Goal: Task Accomplishment & Management: Manage account settings

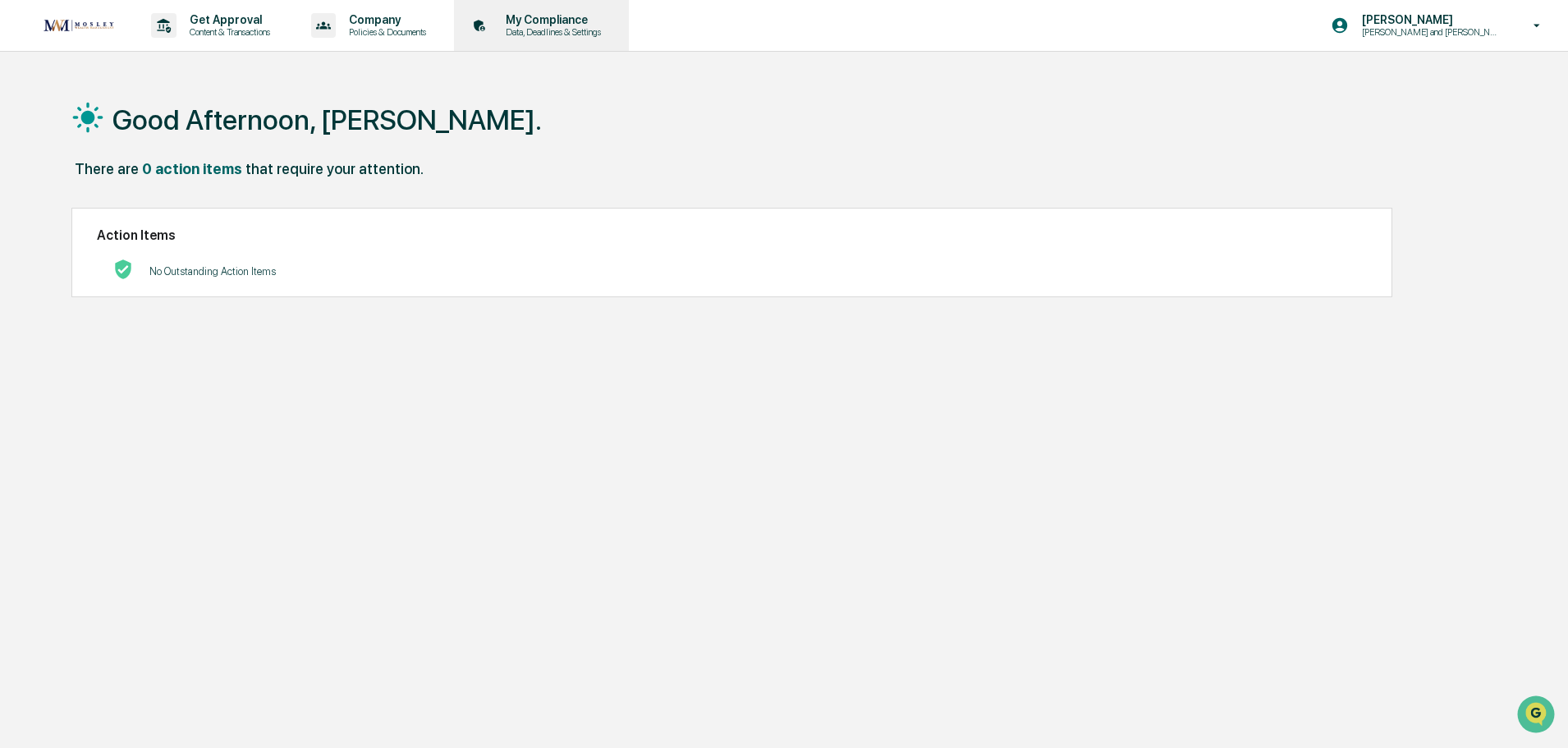
click at [533, 14] on p "My Compliance" at bounding box center [551, 20] width 116 height 13
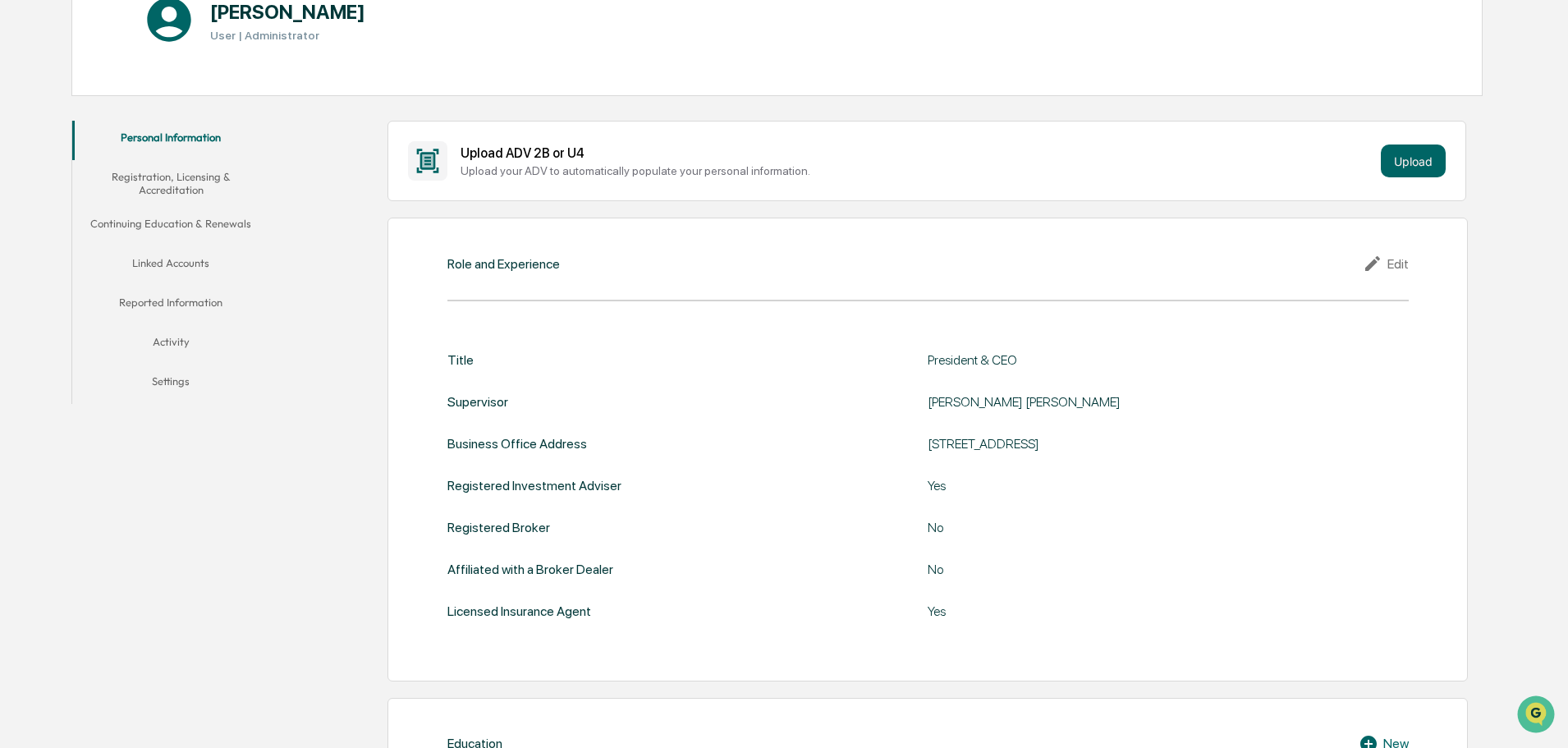
scroll to position [246, 0]
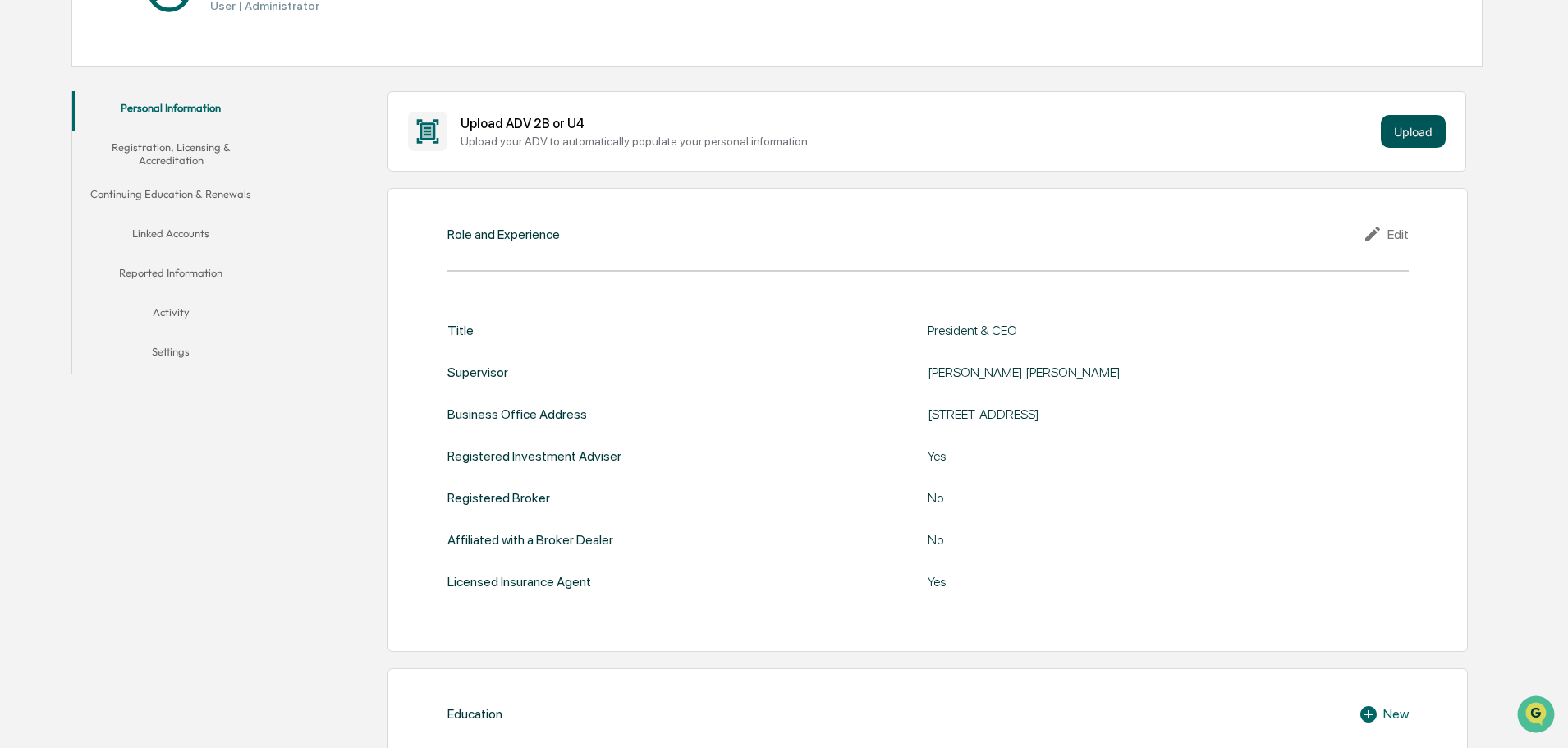
click at [1402, 126] on button "Upload" at bounding box center [1413, 131] width 65 height 32
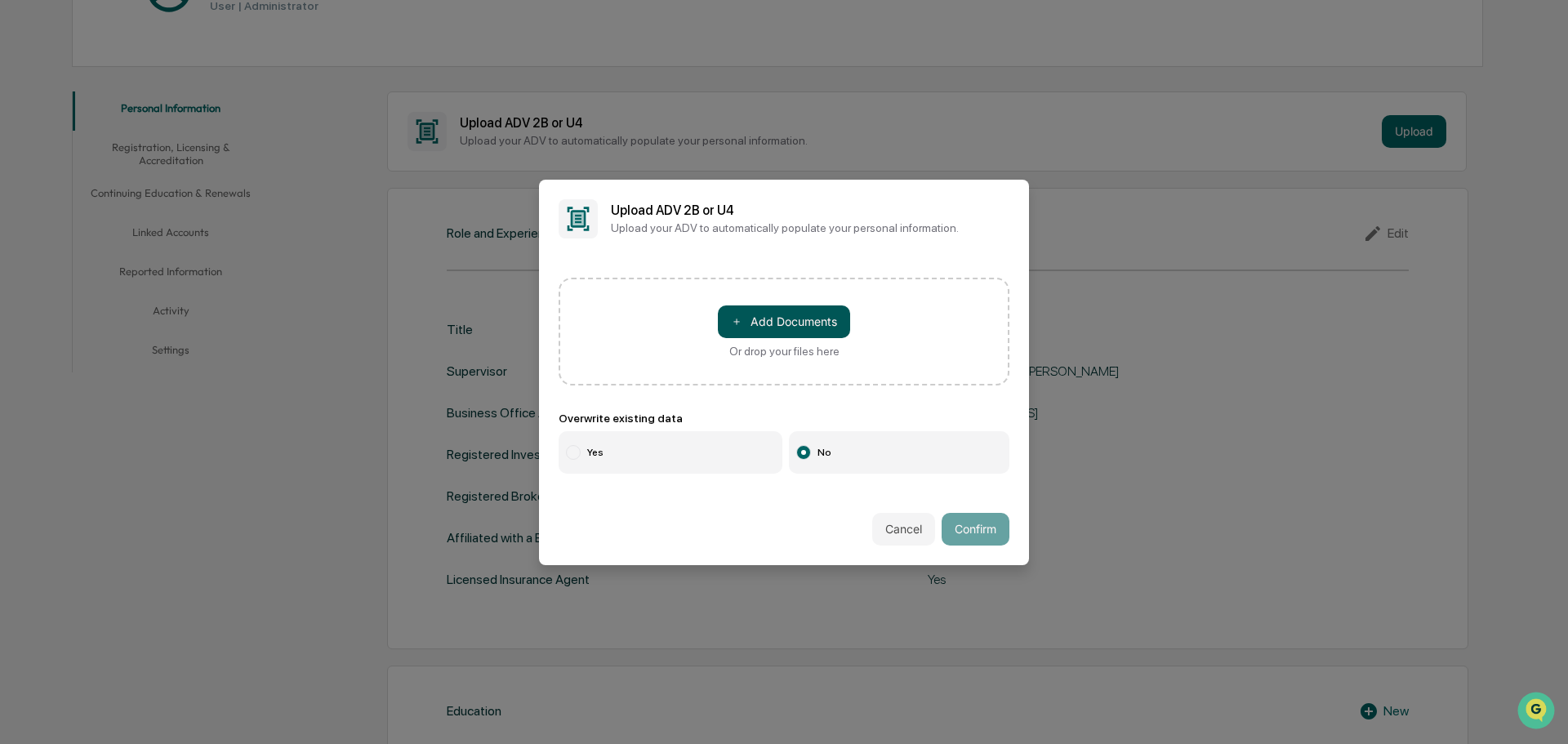
click at [823, 318] on button "＋ Add Documents" at bounding box center [784, 321] width 132 height 32
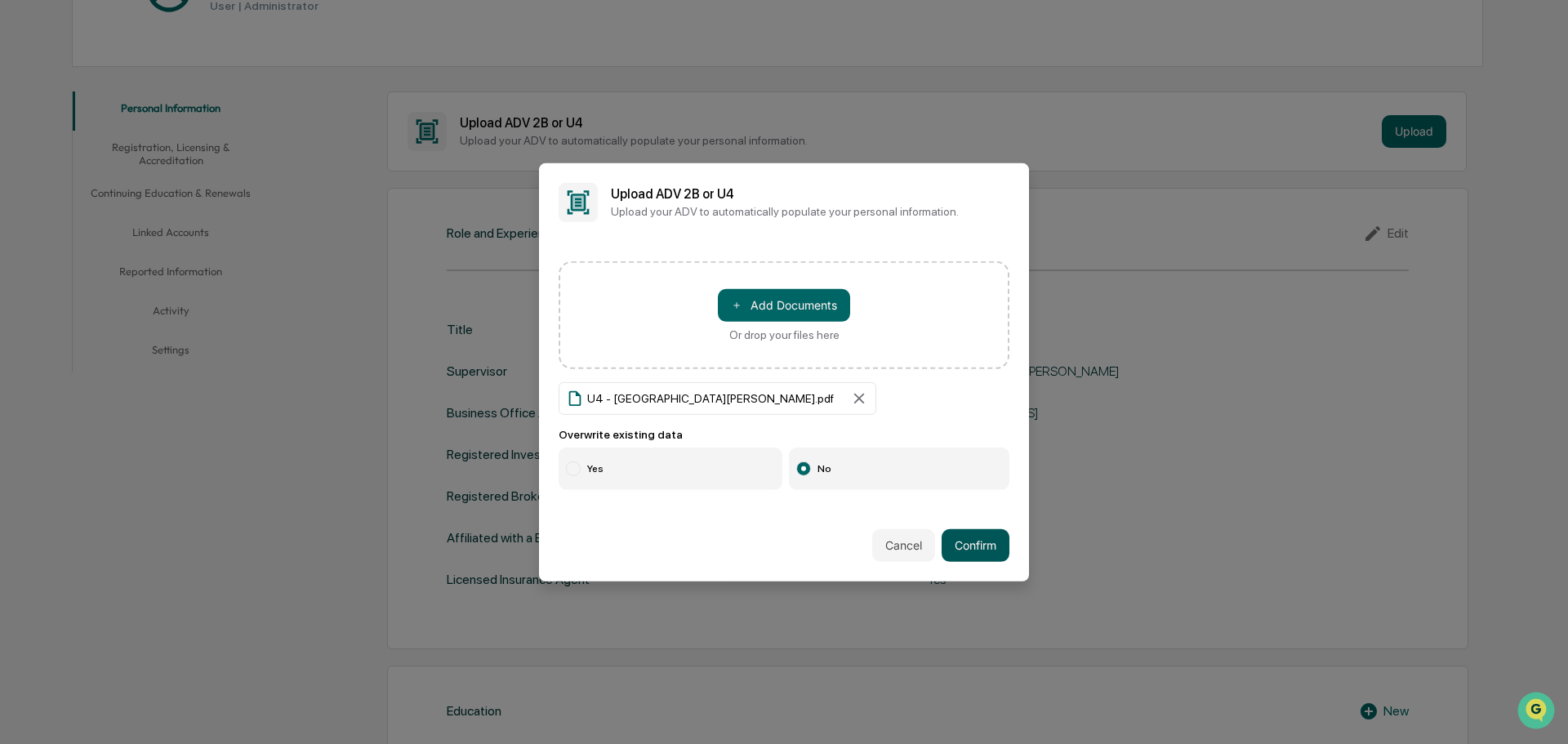
click at [984, 550] on button "Confirm" at bounding box center [976, 545] width 68 height 32
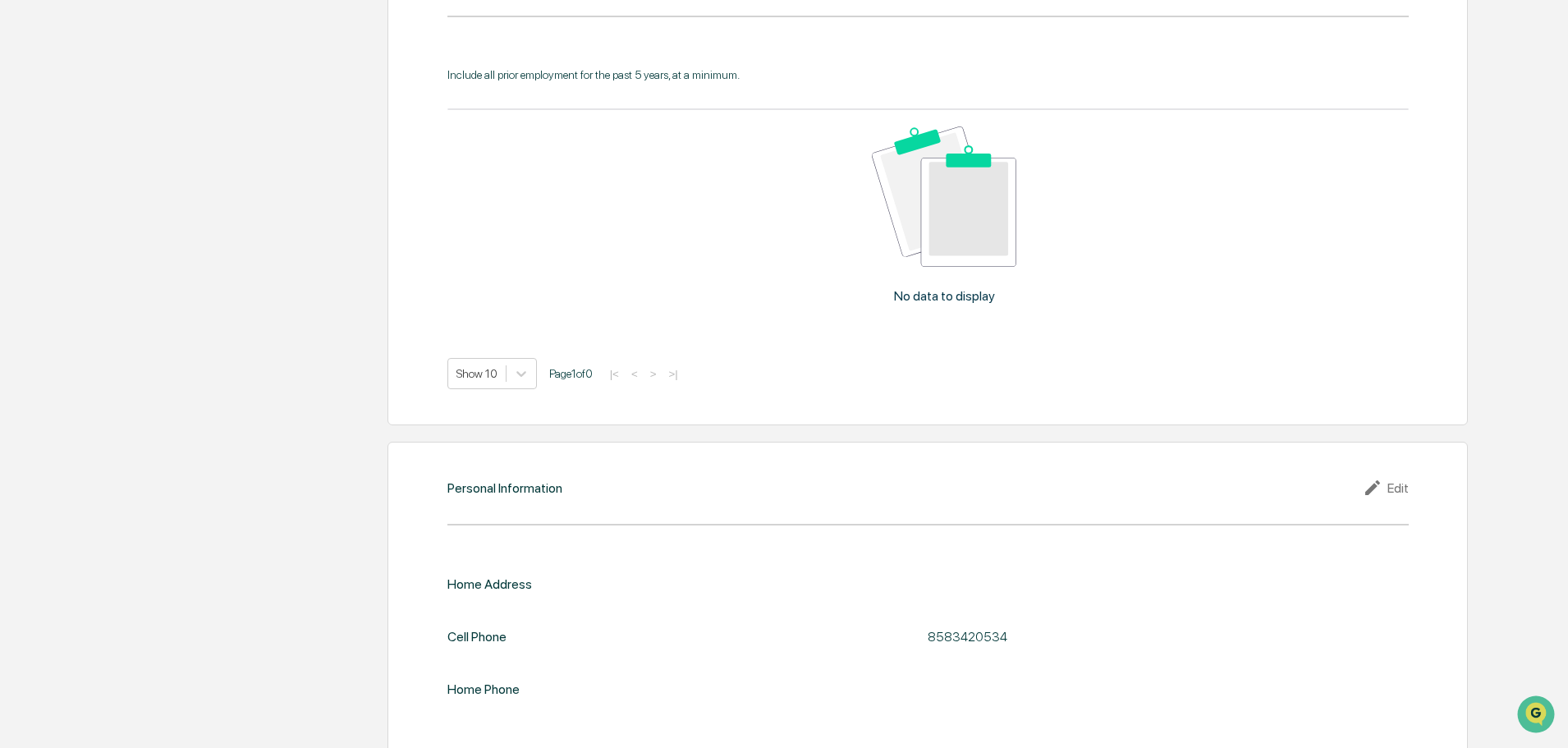
scroll to position [1509, 0]
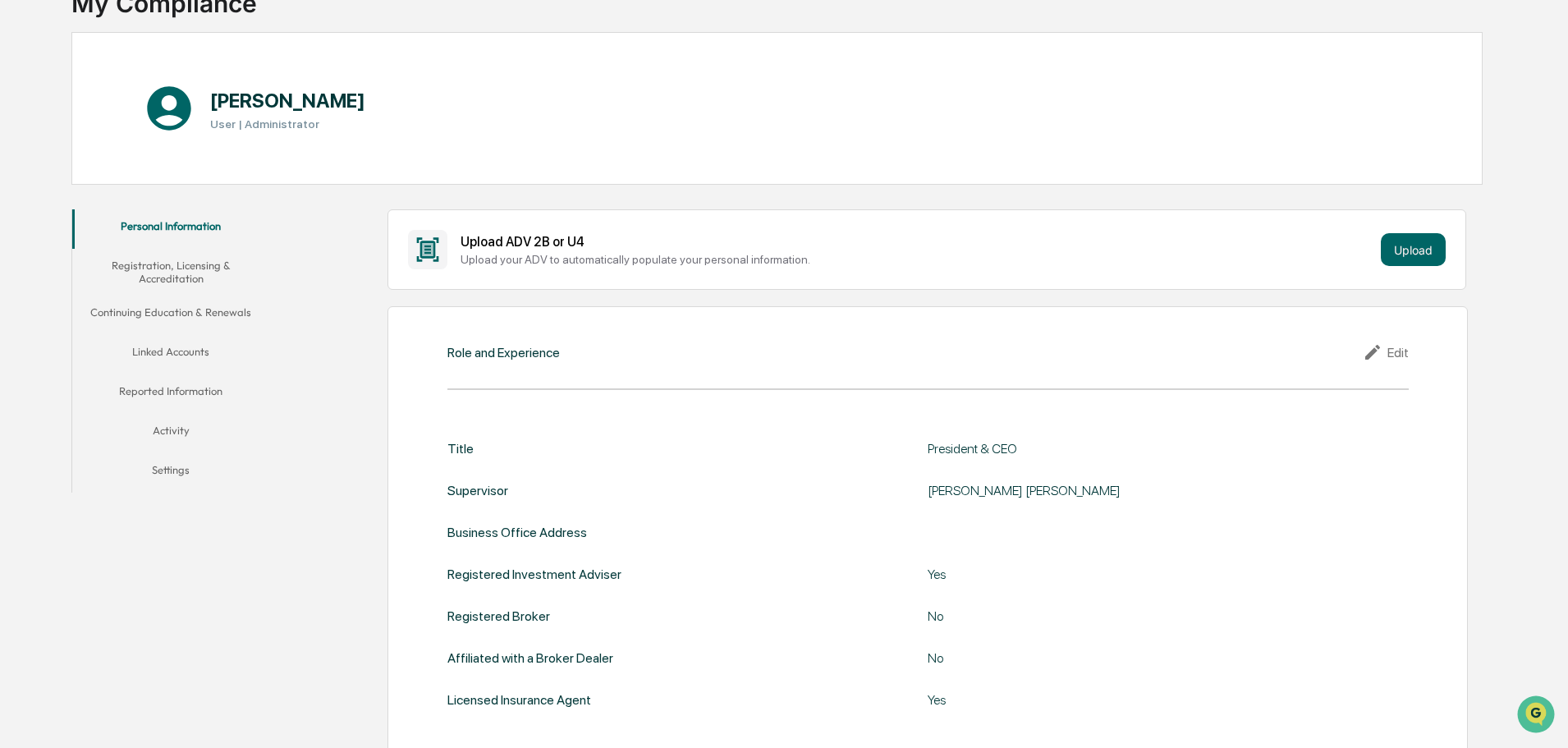
scroll to position [0, 0]
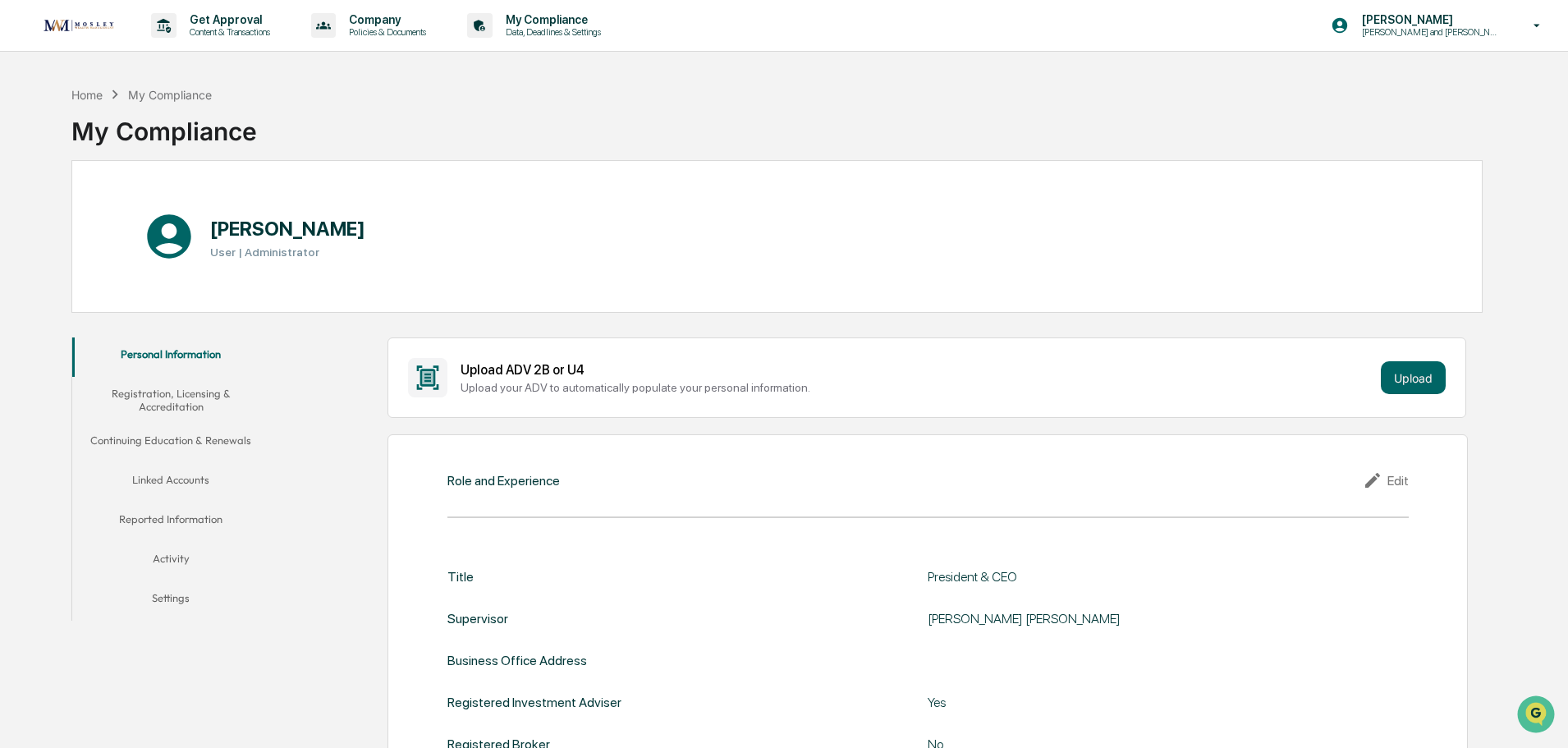
click at [173, 403] on button "Registration, Licensing & Accreditation" at bounding box center [171, 400] width 197 height 47
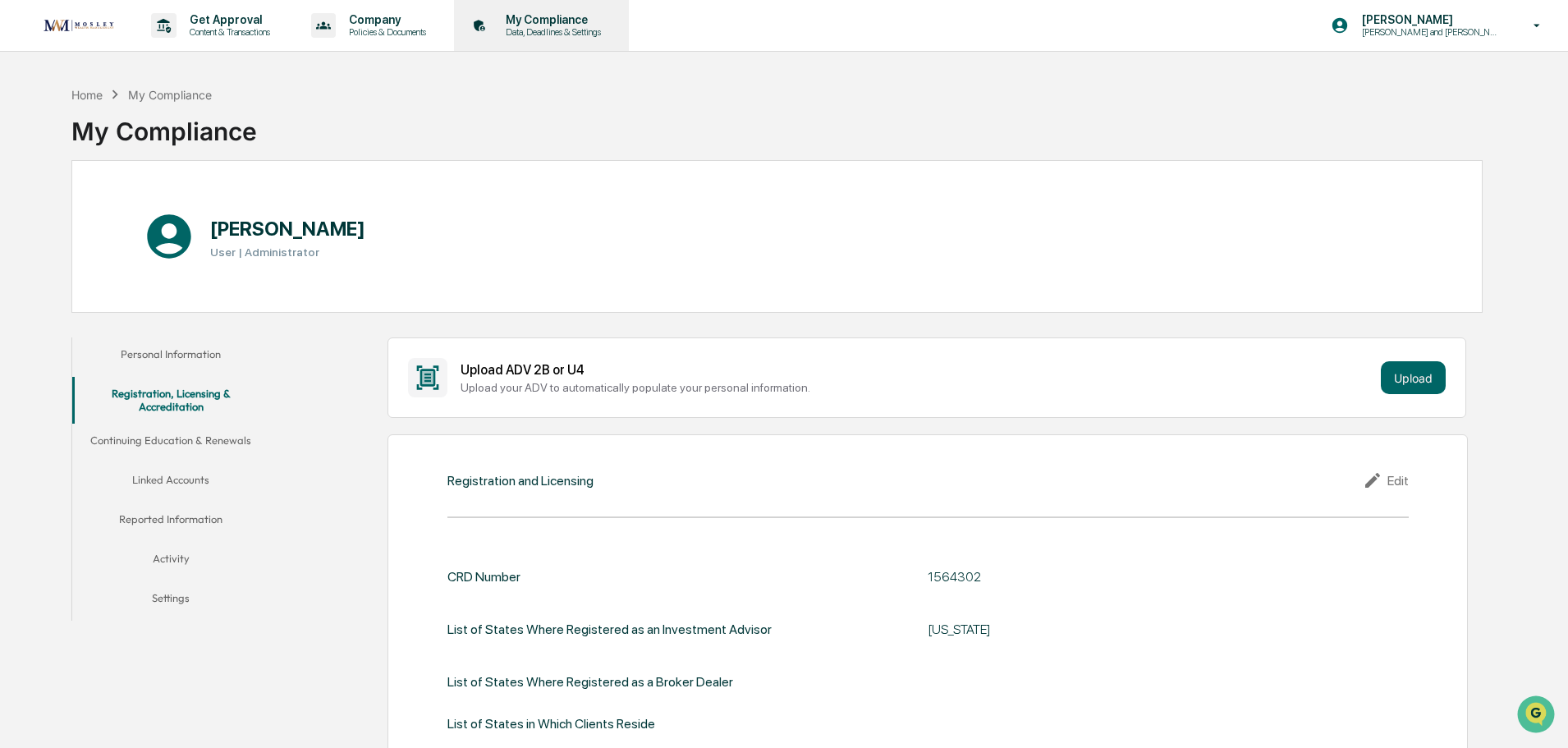
click at [554, 31] on p "Data, Deadlines & Settings" at bounding box center [551, 32] width 116 height 12
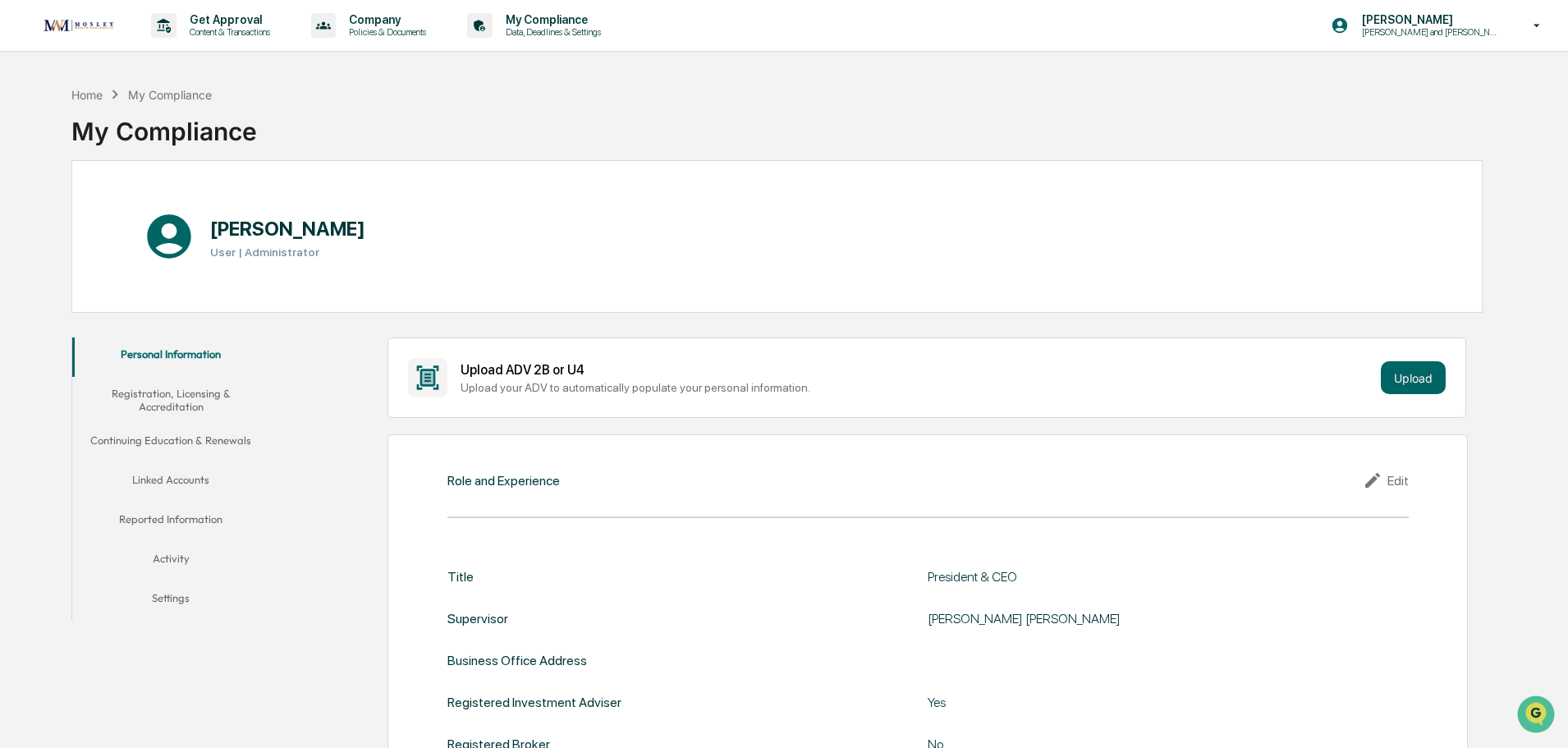
click at [176, 517] on button "Reported Information" at bounding box center [171, 522] width 197 height 39
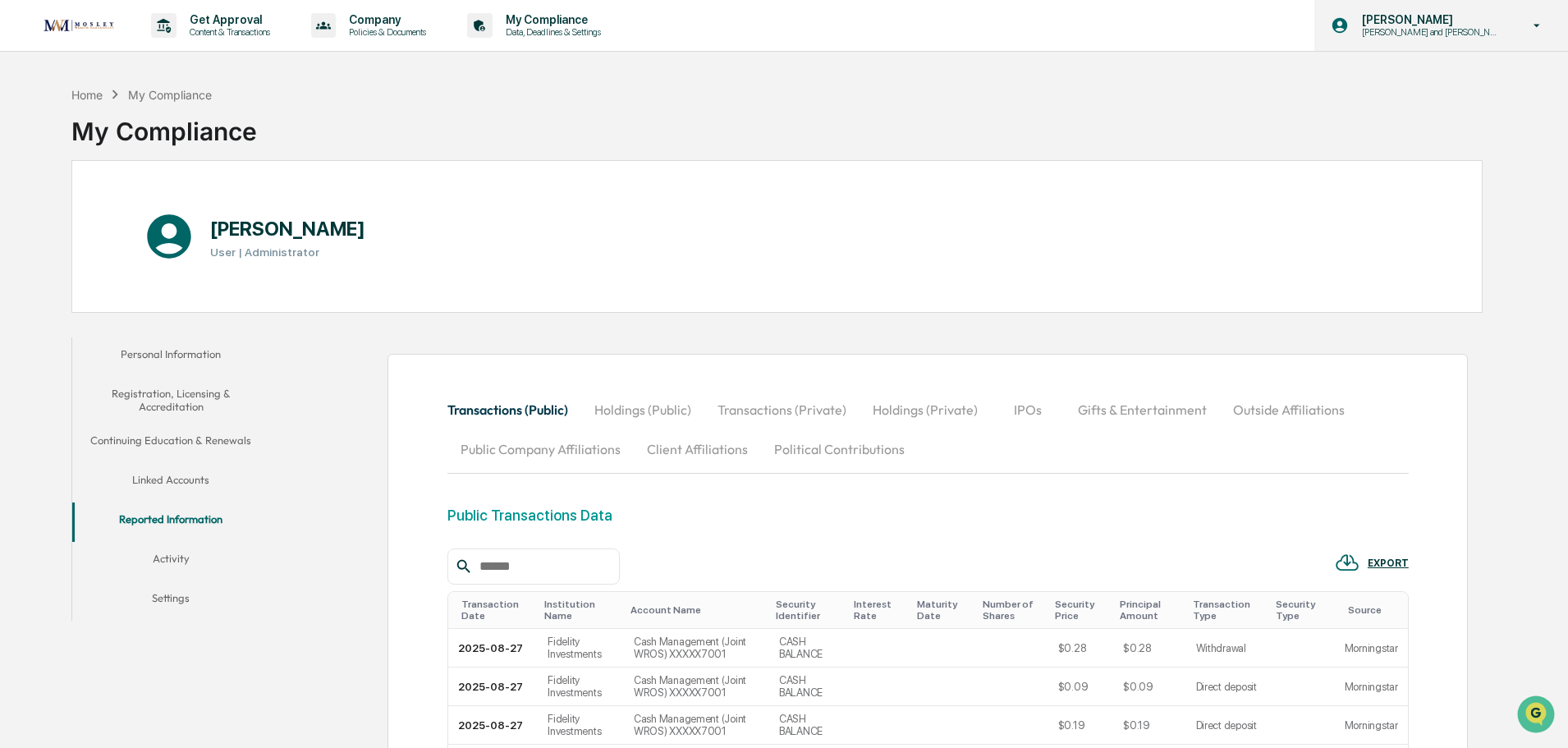
click at [1536, 26] on icon at bounding box center [1537, 26] width 7 height 3
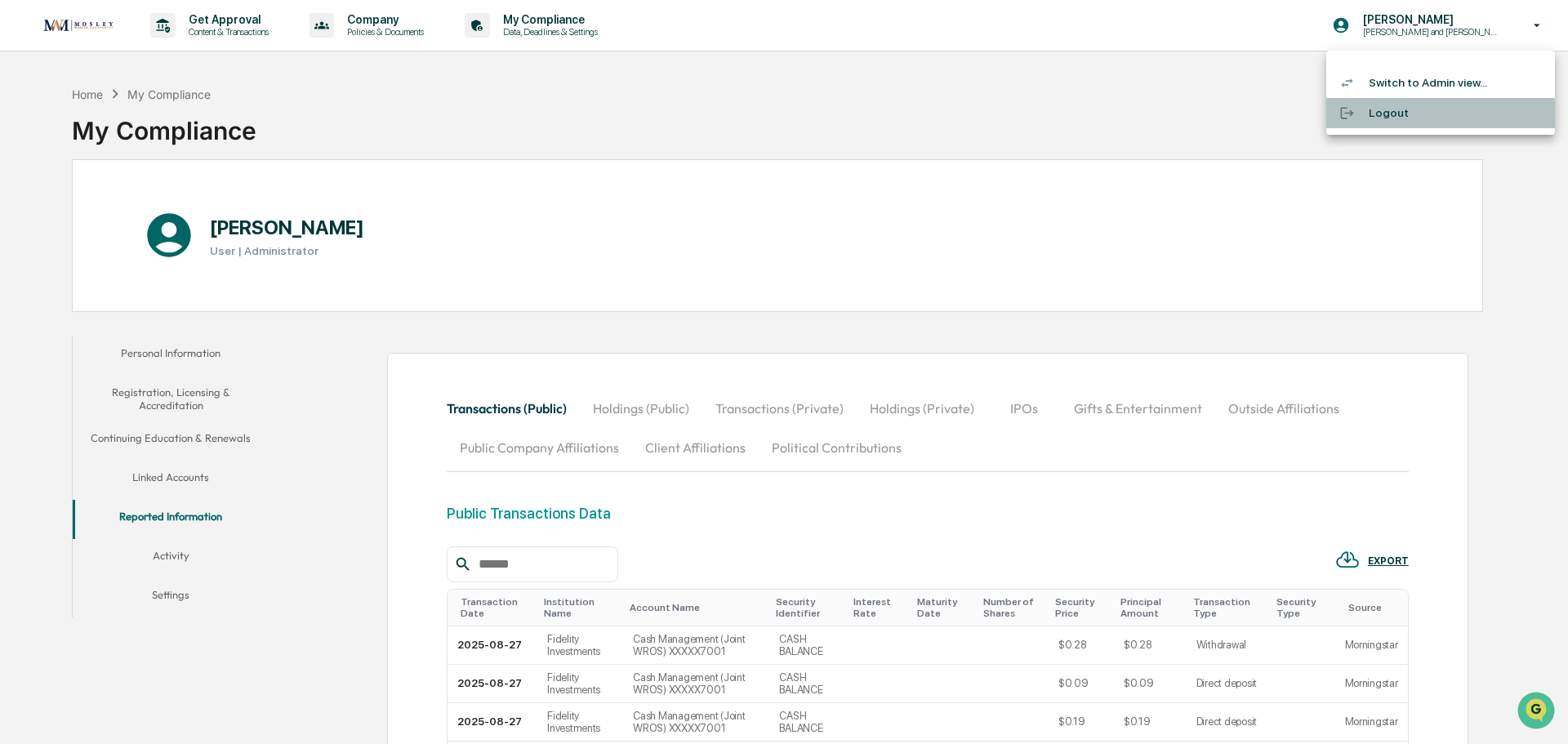
click at [1369, 112] on li "Logout" at bounding box center [1441, 113] width 228 height 31
